Goal: Communication & Community: Answer question/provide support

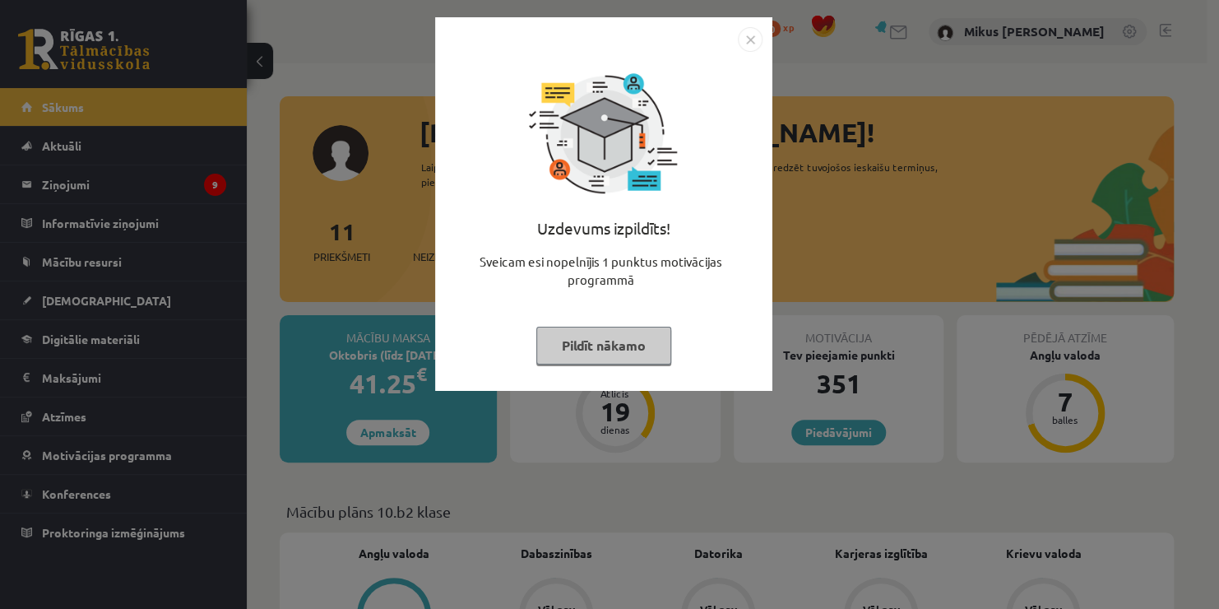
click at [632, 342] on button "Pildīt nākamo" at bounding box center [603, 345] width 135 height 38
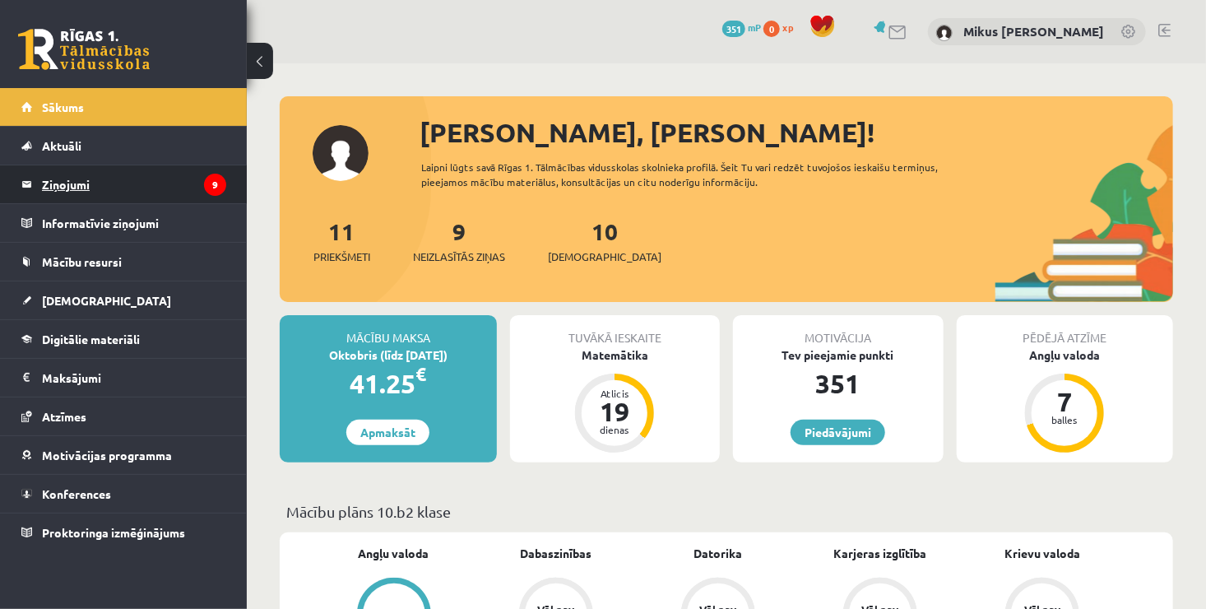
click at [84, 181] on legend "Ziņojumi 9" at bounding box center [134, 184] width 184 height 38
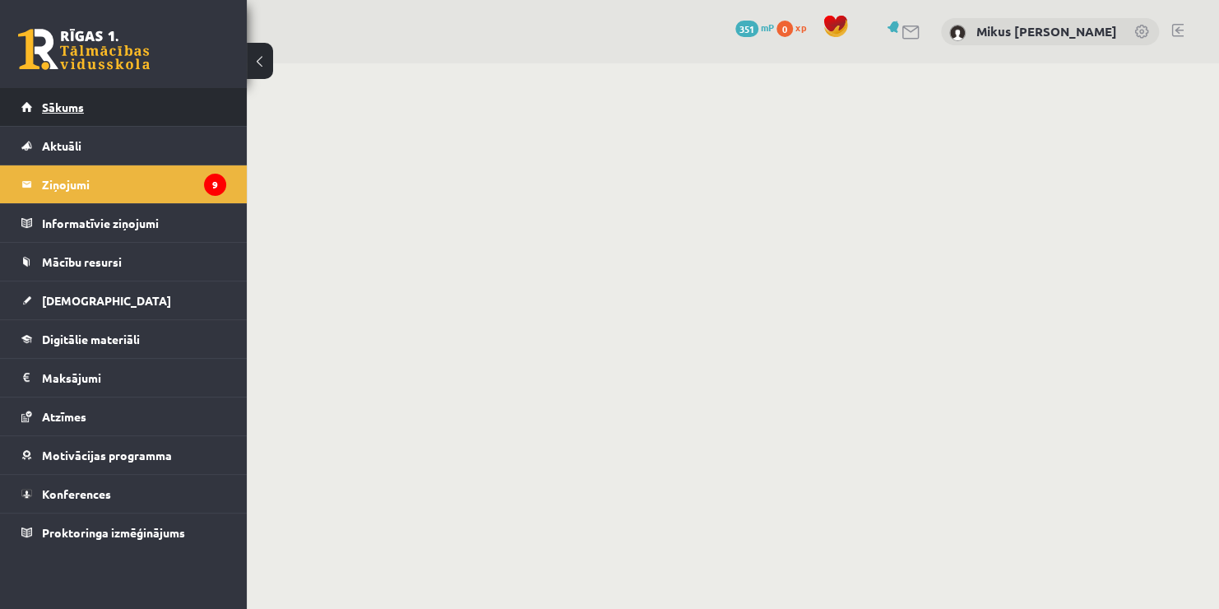
click at [55, 114] on link "Sākums" at bounding box center [123, 107] width 205 height 38
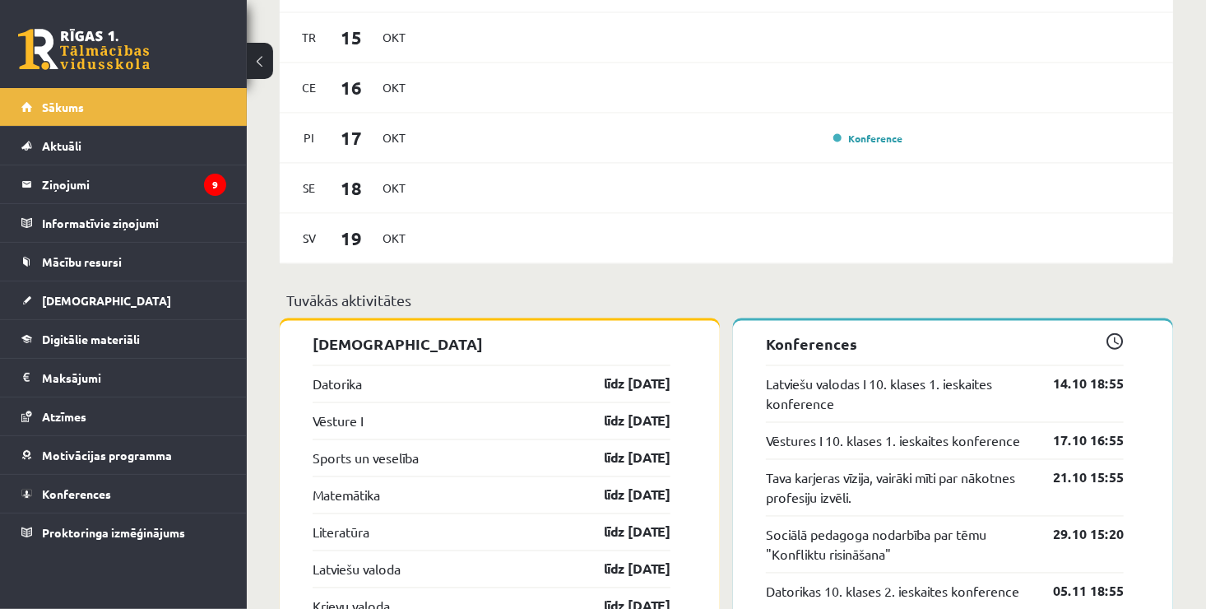
scroll to position [905, 0]
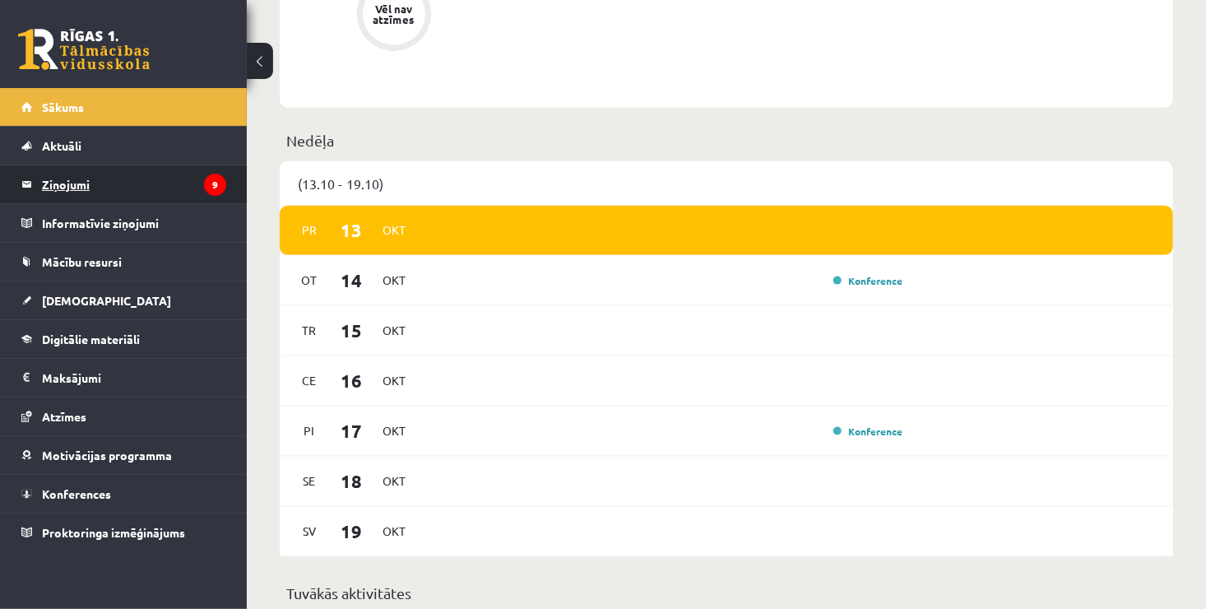
click at [56, 184] on legend "Ziņojumi 9" at bounding box center [134, 184] width 184 height 38
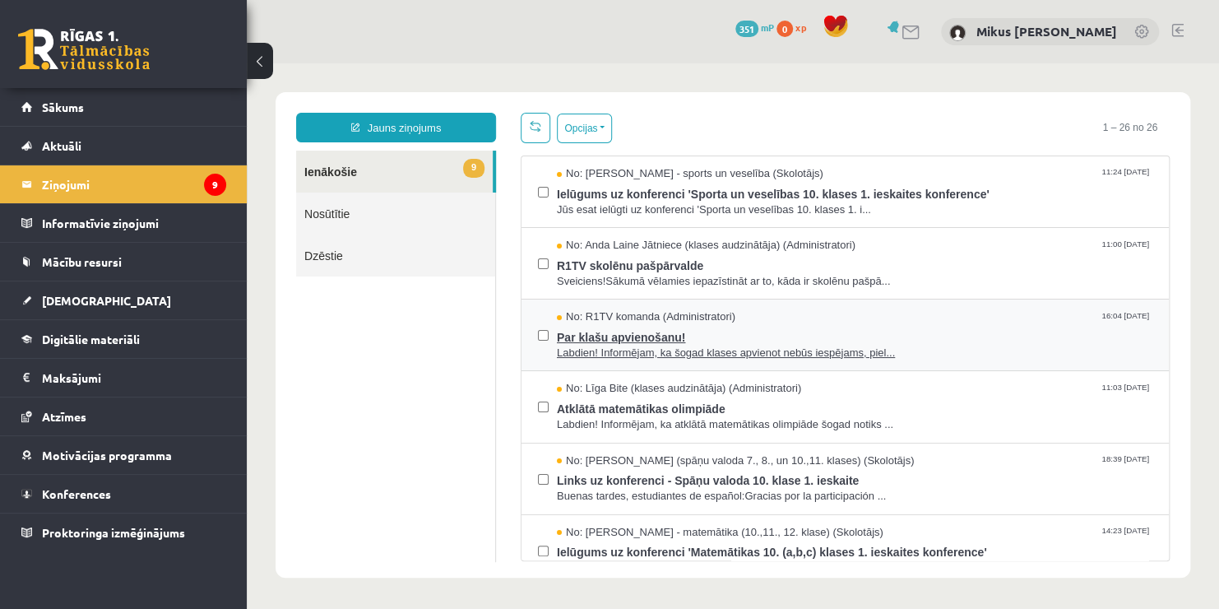
click at [708, 352] on span "Labdien! Informējam, ka šogad klases apvienot nebūs iespējams, piel..." at bounding box center [854, 353] width 595 height 16
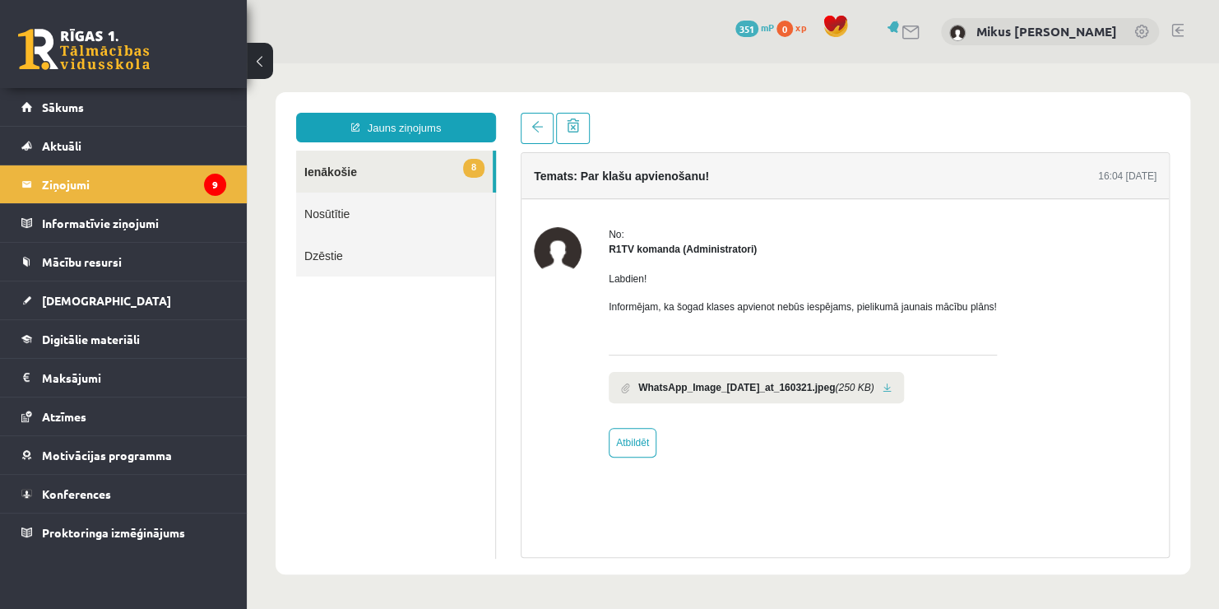
click at [784, 391] on b "WhatsApp_Image_[DATE]_at_160321.jpeg" at bounding box center [736, 387] width 197 height 15
click at [904, 385] on li "WhatsApp_Image_[DATE]_at_160321.jpeg (250 KB)" at bounding box center [756, 387] width 295 height 31
click at [904, 384] on li "WhatsApp_Image_[DATE]_at_160321.jpeg (250 KB)" at bounding box center [756, 387] width 295 height 31
click at [891, 390] on link at bounding box center [886, 387] width 9 height 11
click at [129, 193] on legend "Ziņojumi 9" at bounding box center [134, 184] width 184 height 38
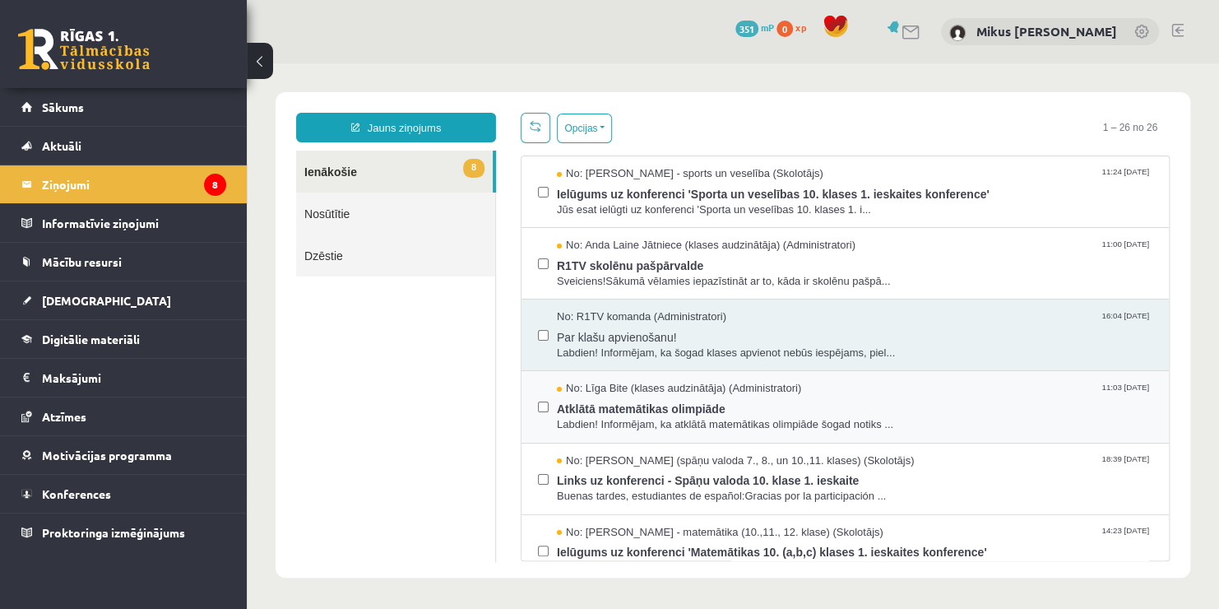
click at [688, 373] on div "No: [PERSON_NAME] (klases audzinātāja) (Administratori) 11:03 [DATE] Atklātā ma…" at bounding box center [844, 407] width 647 height 72
click at [686, 336] on span "Par klašu apvienošanu!" at bounding box center [854, 335] width 595 height 21
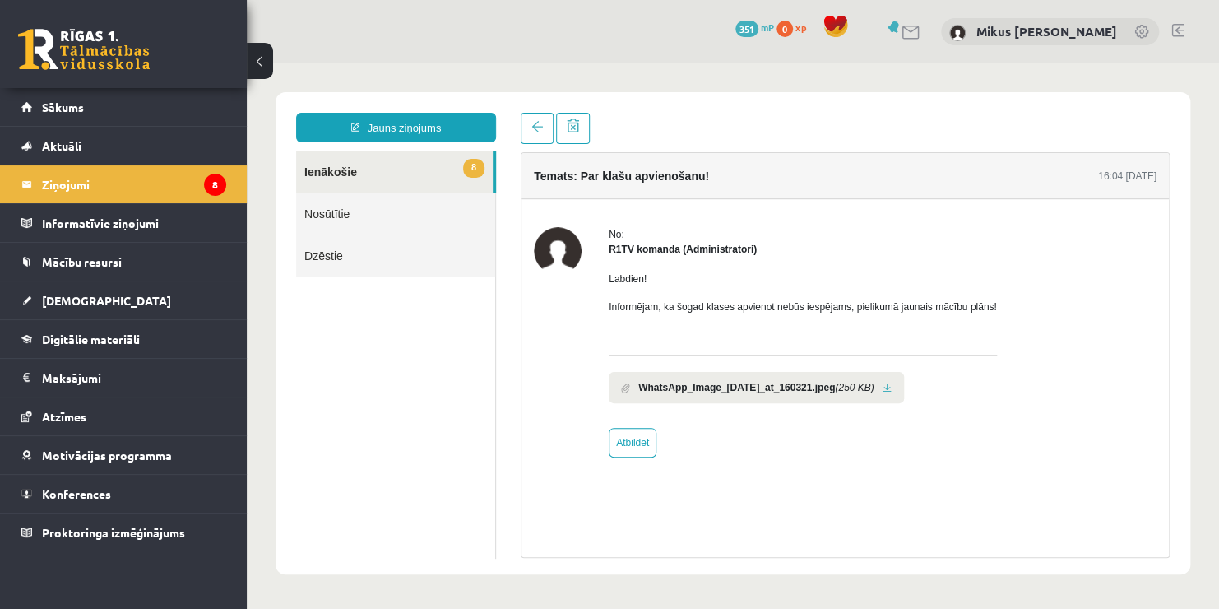
click at [619, 457] on div "No: R1TV komanda (Administratori) Labdien! Informējam, ka šogad klases apvienot…" at bounding box center [844, 342] width 647 height 286
click at [629, 444] on link "Atbildēt" at bounding box center [633, 443] width 48 height 30
type input "**********"
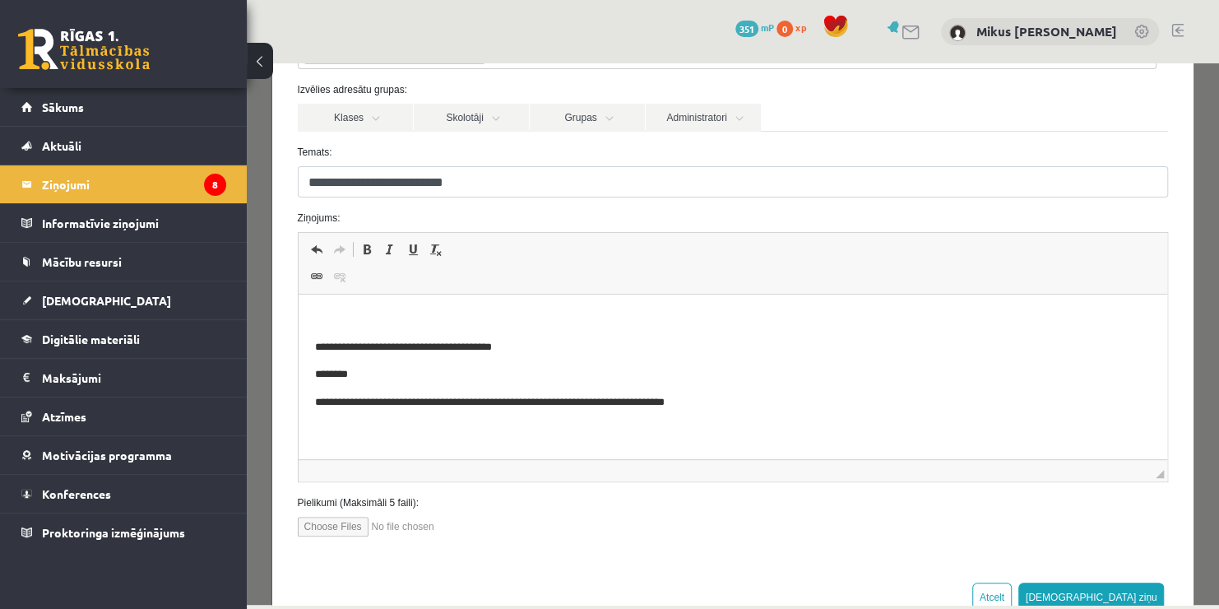
scroll to position [164, 0]
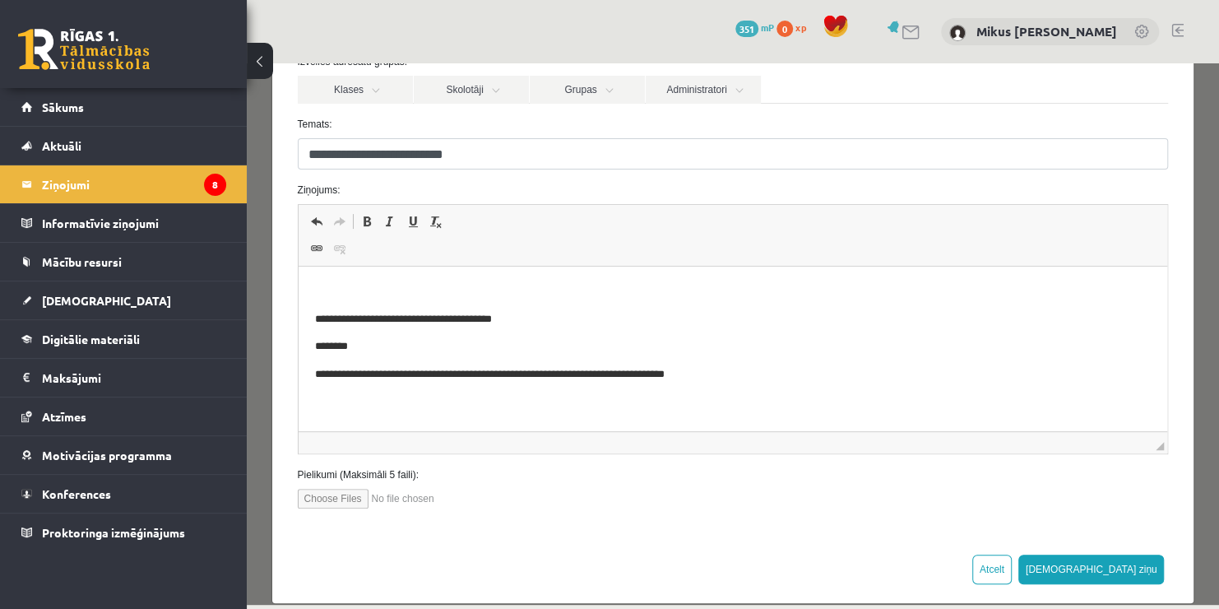
drag, startPoint x: 370, startPoint y: 269, endPoint x: 363, endPoint y: 287, distance: 19.2
click at [363, 278] on html "**********" at bounding box center [732, 332] width 869 height 133
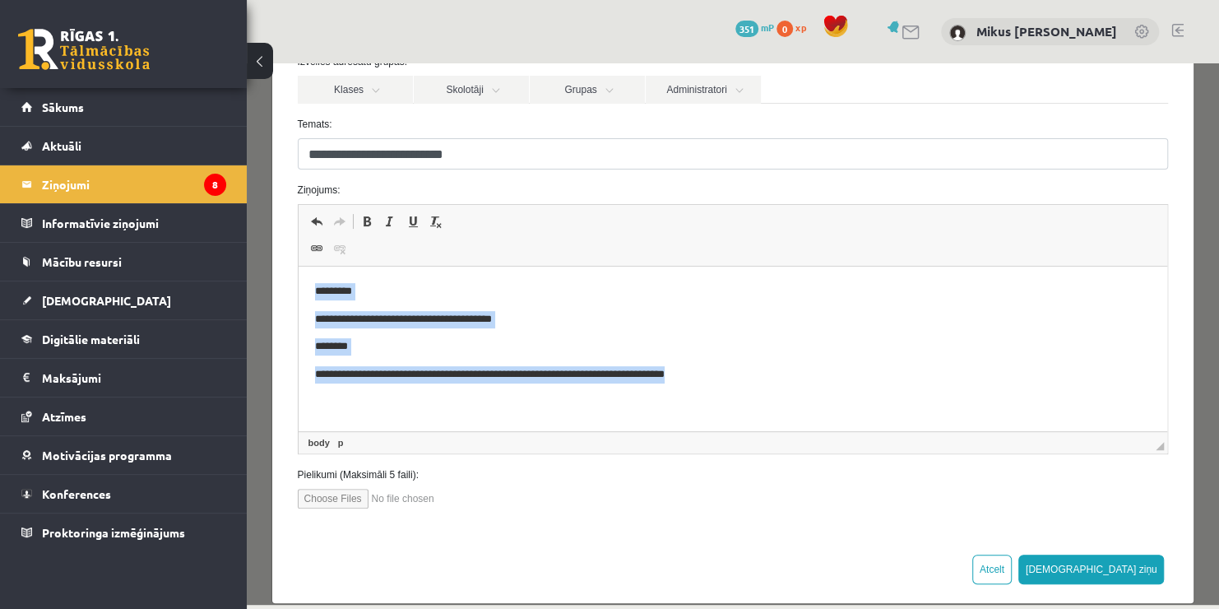
click at [353, 290] on p "*********" at bounding box center [726, 291] width 825 height 17
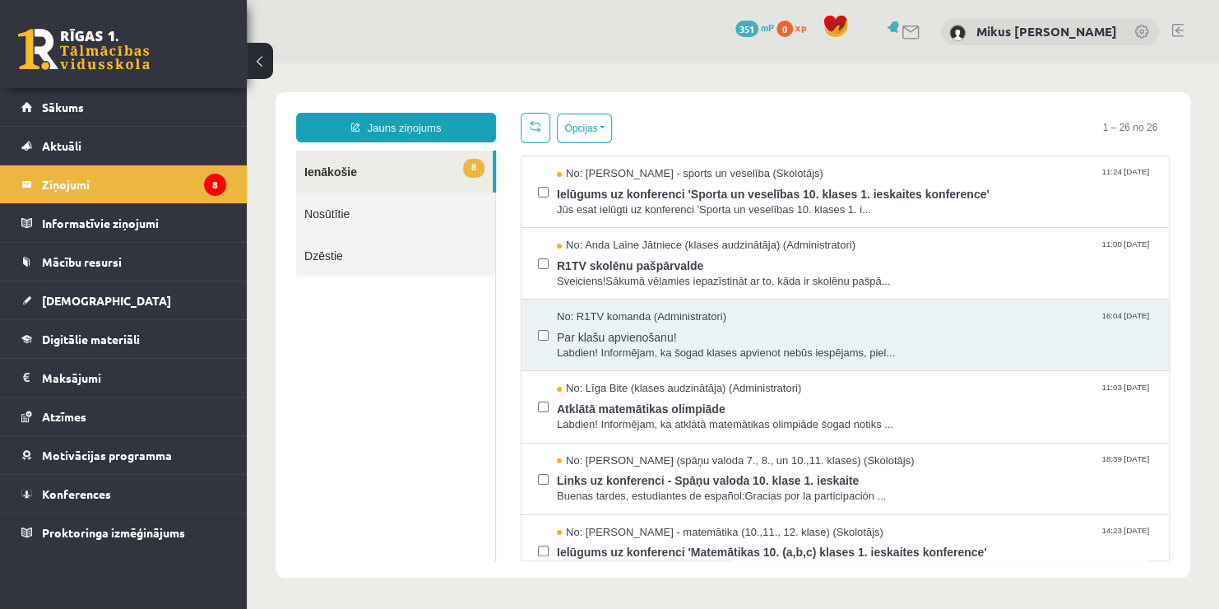
scroll to position [0, 0]
drag, startPoint x: 746, startPoint y: 284, endPoint x: 747, endPoint y: 293, distance: 9.2
click at [745, 285] on span "Sveiciens!Sākumā vēlamies iepazīstināt ar to, kāda ir skolēnu pašpā..." at bounding box center [854, 282] width 595 height 16
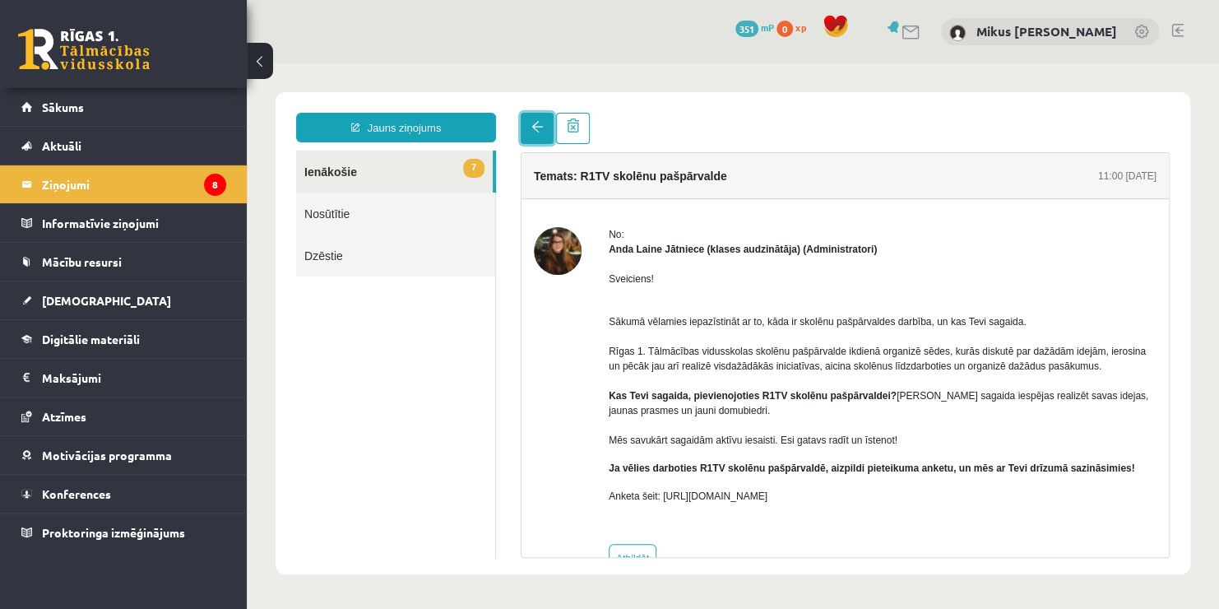
click at [534, 130] on span at bounding box center [537, 127] width 12 height 12
click at [539, 131] on span at bounding box center [537, 127] width 12 height 12
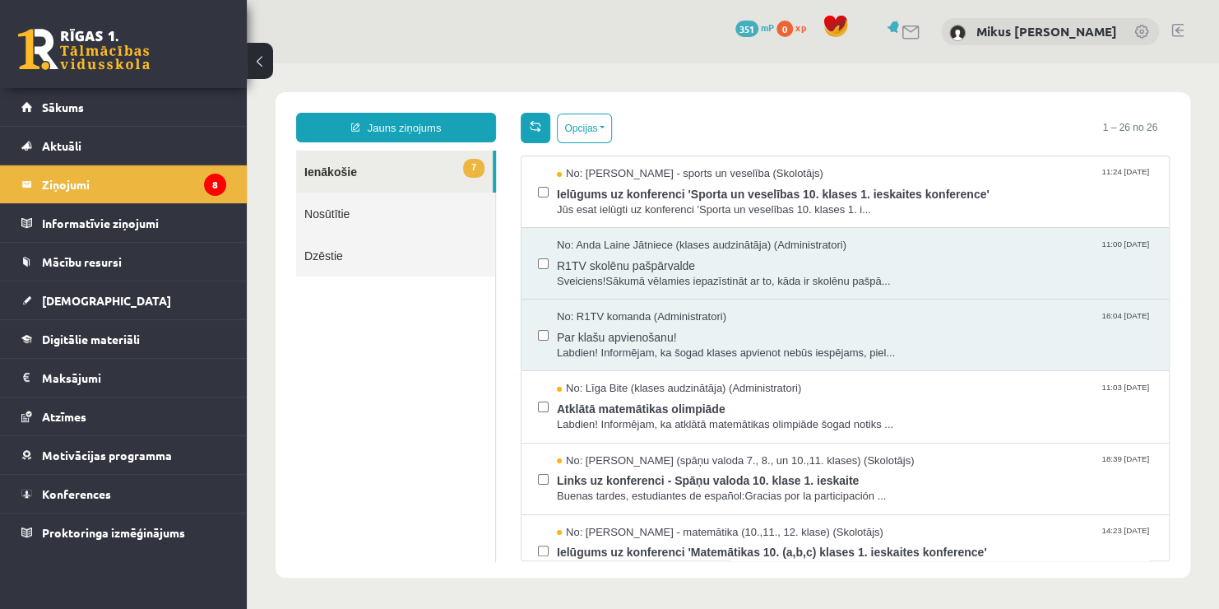
click at [536, 122] on span at bounding box center [536, 126] width 12 height 12
click at [678, 322] on span "No: R1TV komanda (Administratori)" at bounding box center [641, 317] width 169 height 16
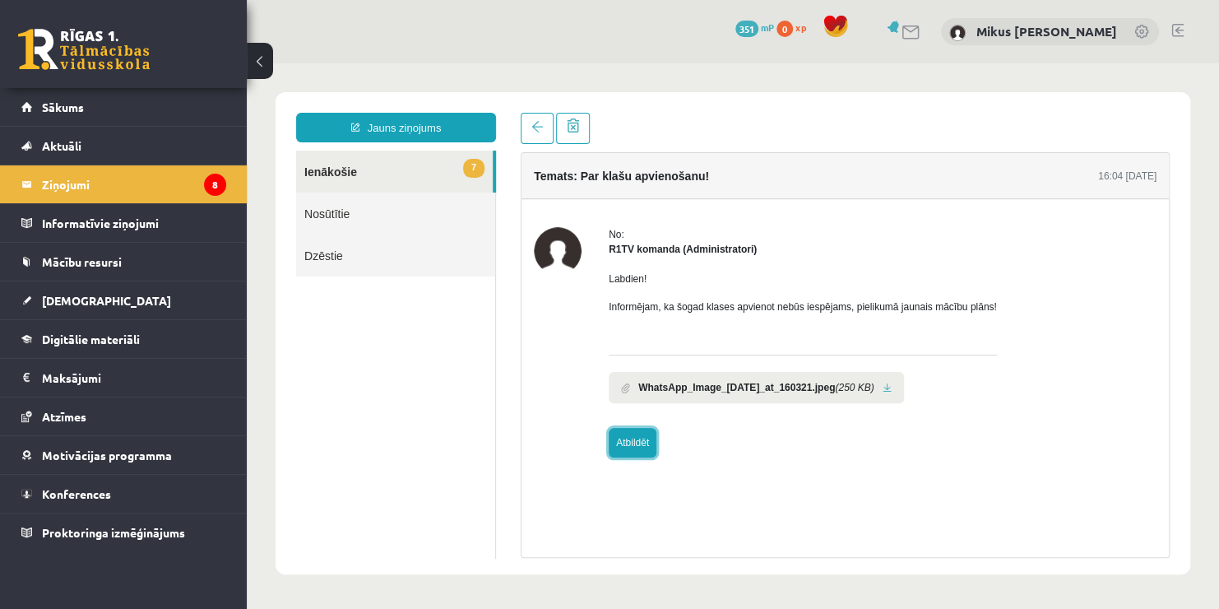
click at [630, 434] on link "Atbildēt" at bounding box center [633, 443] width 48 height 30
type input "**********"
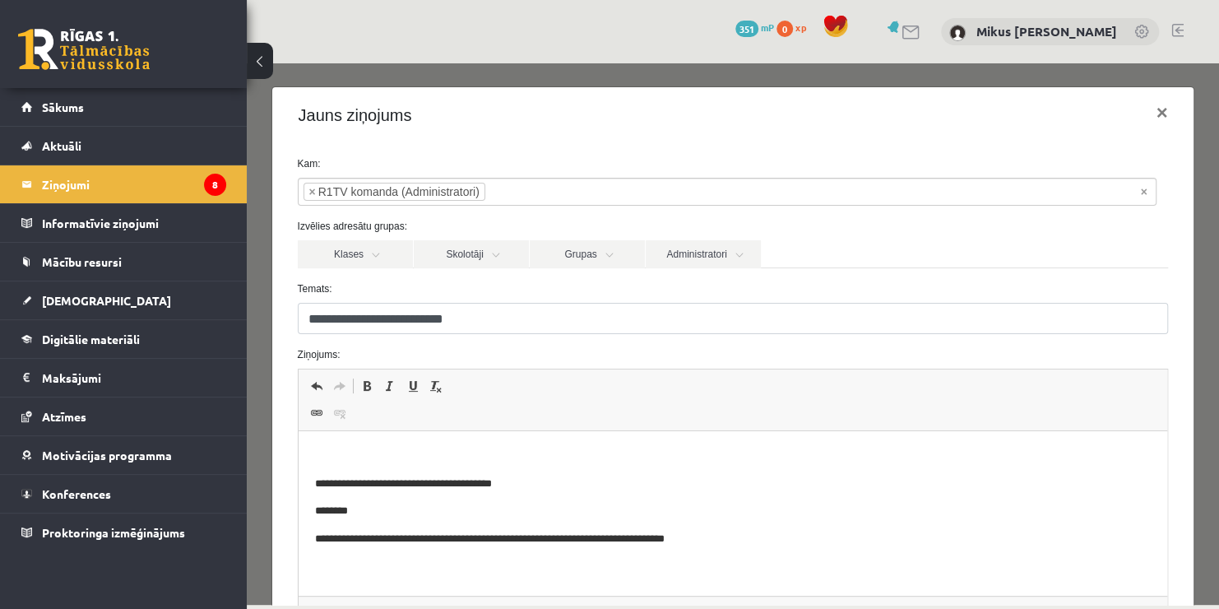
click at [601, 468] on body "**********" at bounding box center [732, 497] width 836 height 100
click at [601, 458] on p "Rich Text Editor, wiswyg-editor-47434016105020-1760373927-14" at bounding box center [732, 455] width 836 height 17
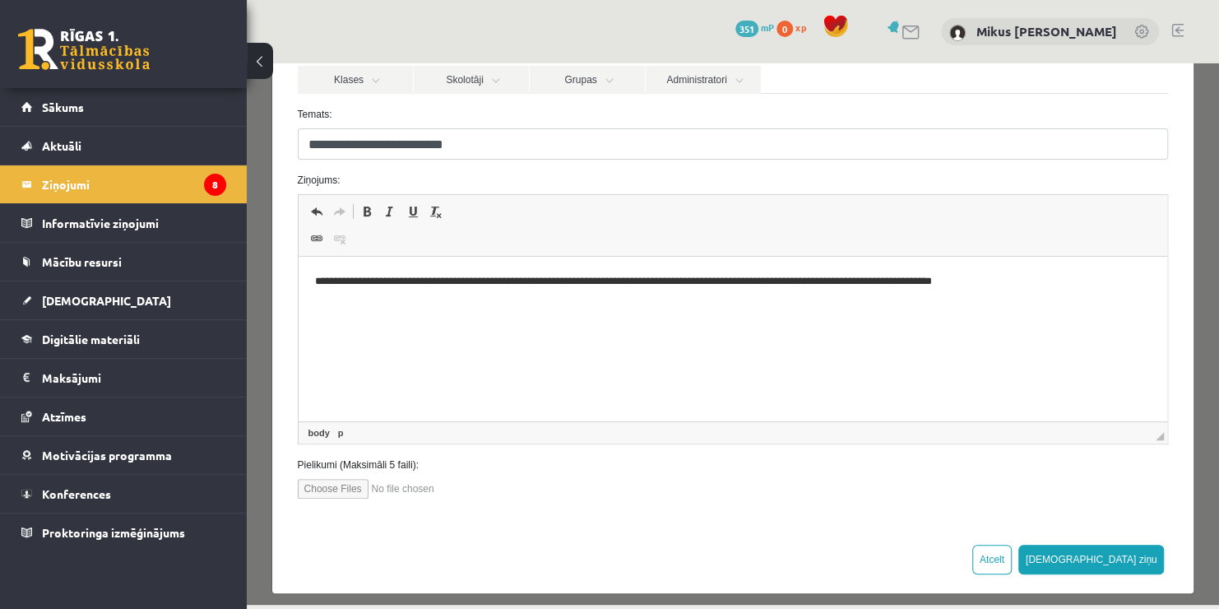
scroll to position [184, 0]
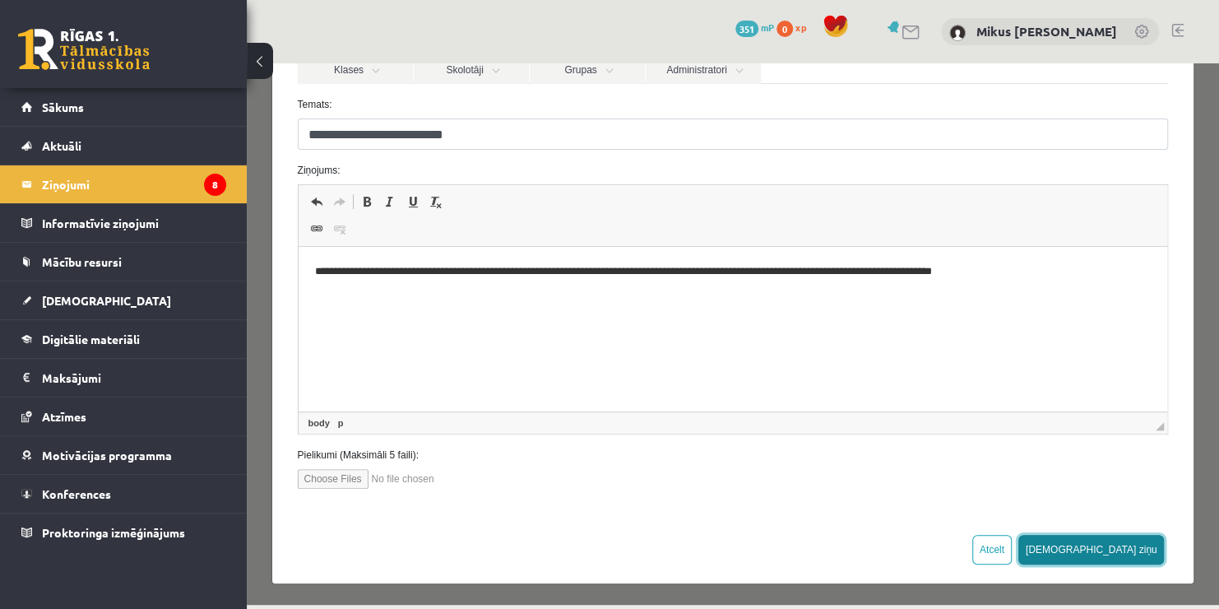
click at [1127, 559] on button "[DEMOGRAPHIC_DATA] ziņu" at bounding box center [1091, 550] width 146 height 30
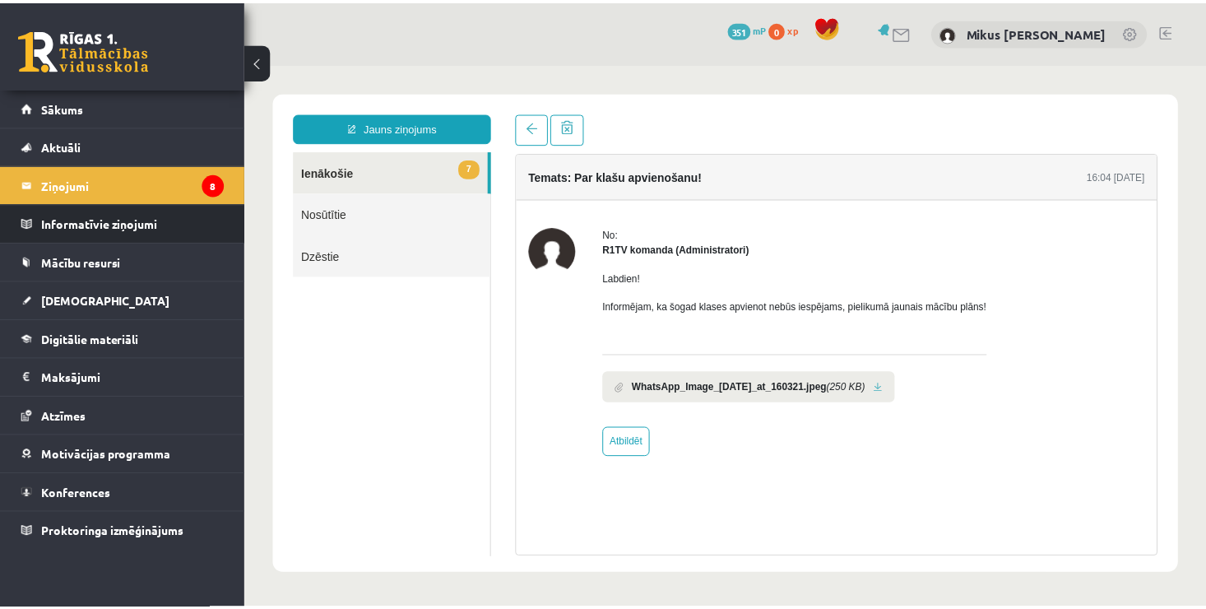
scroll to position [0, 0]
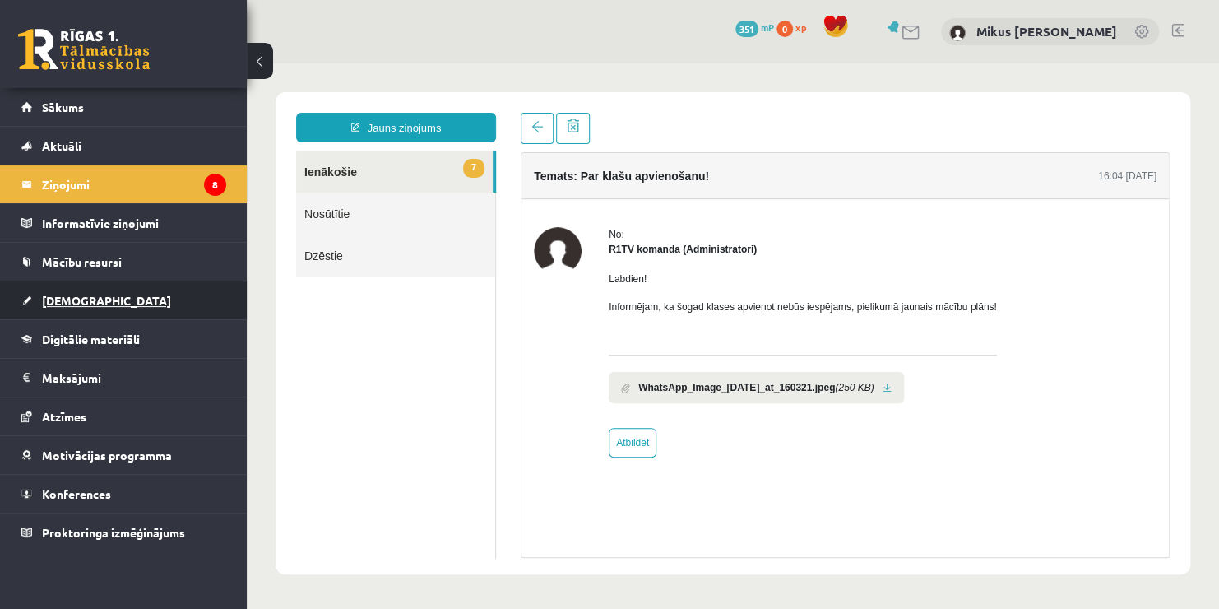
click at [70, 306] on link "[DEMOGRAPHIC_DATA]" at bounding box center [123, 300] width 205 height 38
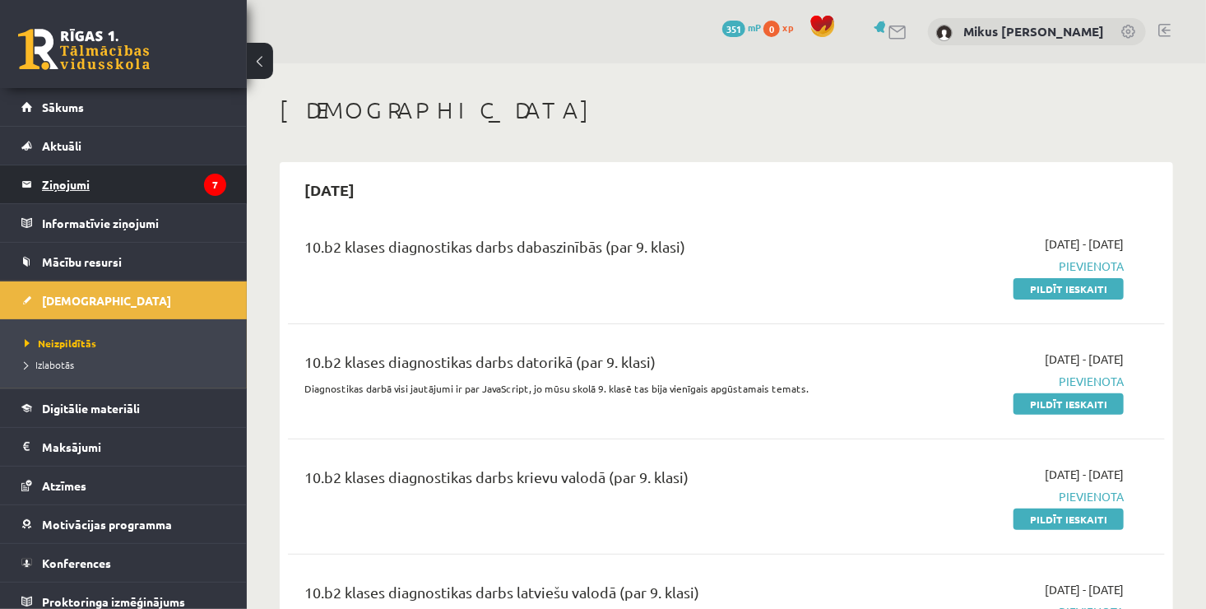
click at [76, 187] on legend "Ziņojumi 7" at bounding box center [134, 184] width 184 height 38
